Goal: Task Accomplishment & Management: Manage account settings

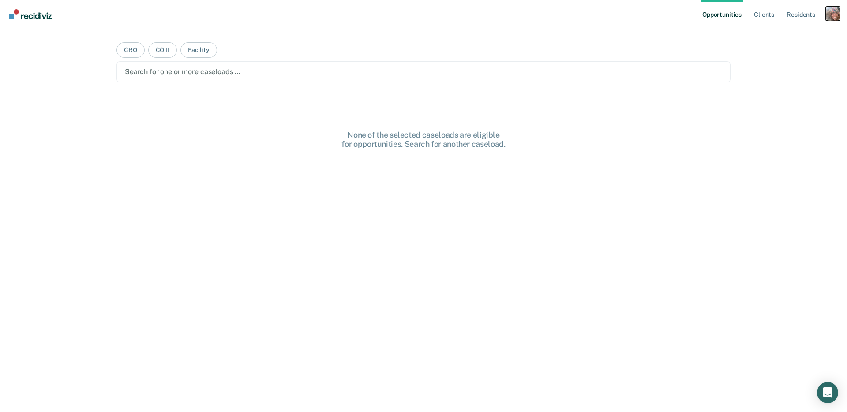
click at [834, 15] on div "Profile dropdown button" at bounding box center [833, 14] width 14 height 14
click at [789, 36] on link "Profile" at bounding box center [797, 35] width 71 height 7
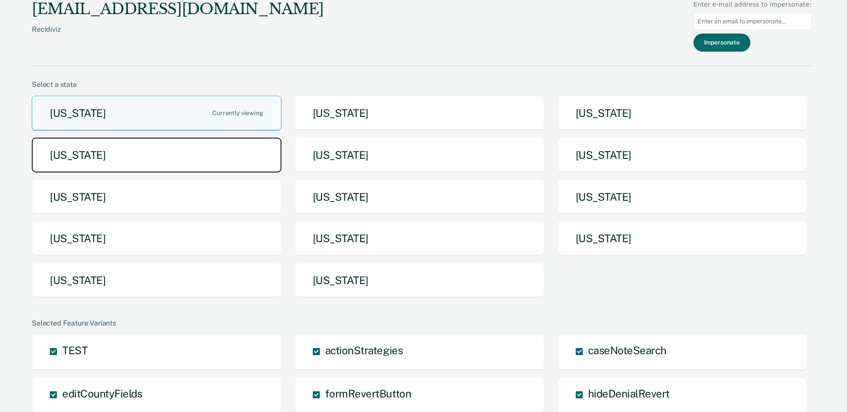
click at [181, 150] on button "[US_STATE]" at bounding box center [157, 155] width 250 height 35
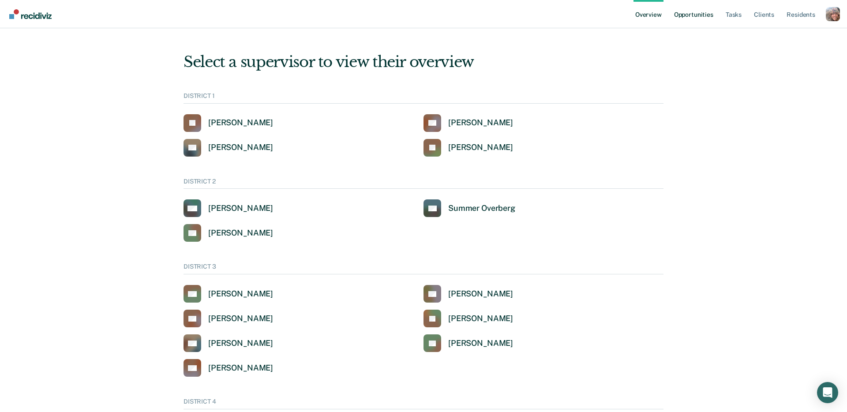
click at [693, 16] on link "Opportunities" at bounding box center [693, 14] width 43 height 28
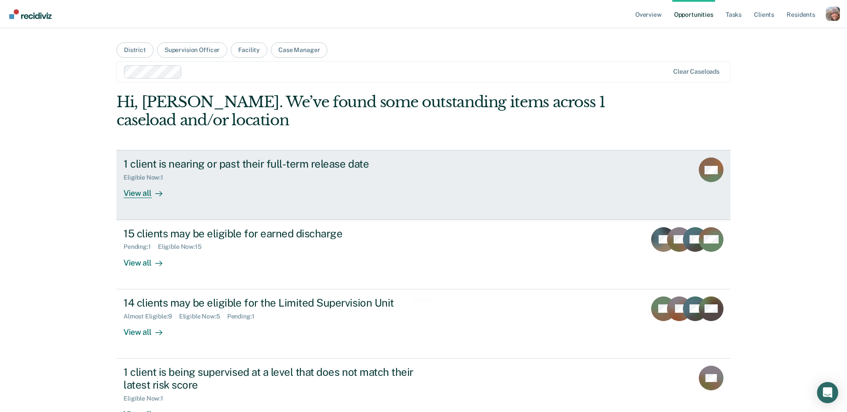
click at [279, 173] on div "Eligible Now : 1" at bounding box center [278, 175] width 310 height 11
